Goal: Information Seeking & Learning: Learn about a topic

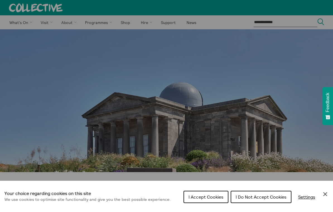
click at [276, 196] on span "I Do Not Accept Cookies" at bounding box center [261, 197] width 51 height 6
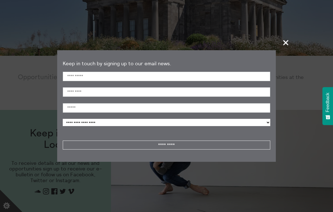
scroll to position [116, 0]
click at [283, 47] on span "+" at bounding box center [286, 42] width 16 height 16
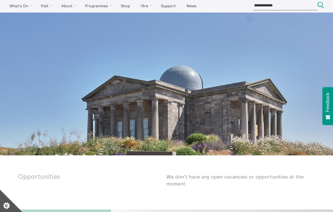
scroll to position [0, 0]
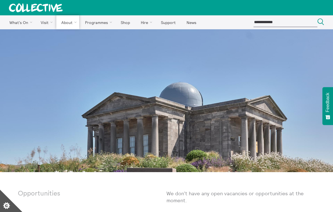
click at [0, 0] on link "About Us" at bounding box center [0, 0] width 0 height 0
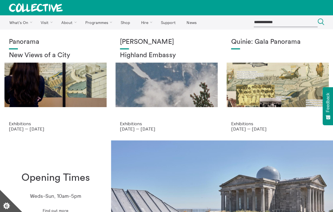
click at [30, 87] on div "Panorama New Views of a City" at bounding box center [55, 79] width 93 height 83
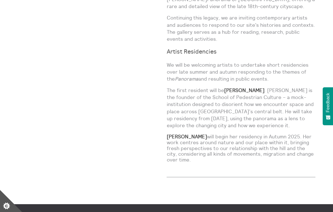
scroll to position [436, 0]
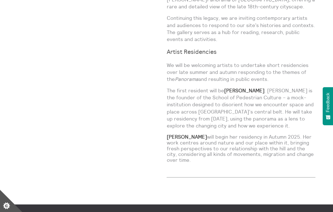
click at [194, 133] on strong "Amanda Thomson" at bounding box center [187, 136] width 40 height 6
click at [197, 118] on div "A programme inspired by the original panorama invented on Calton Hill. Please n…" at bounding box center [241, 0] width 149 height 335
click at [233, 87] on p "The first resident will be Lucas Priest . Priest is the founder of the School o…" at bounding box center [241, 108] width 149 height 42
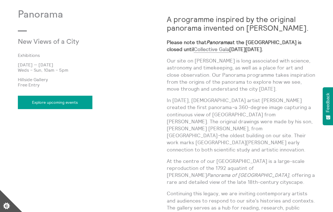
scroll to position [260, 0]
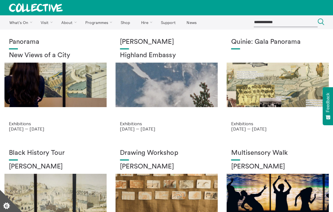
click at [191, 102] on div "[PERSON_NAME] Highland Embassy" at bounding box center [166, 79] width 93 height 83
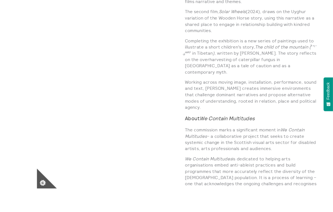
scroll to position [474, 0]
